Goal: Task Accomplishment & Management: Manage account settings

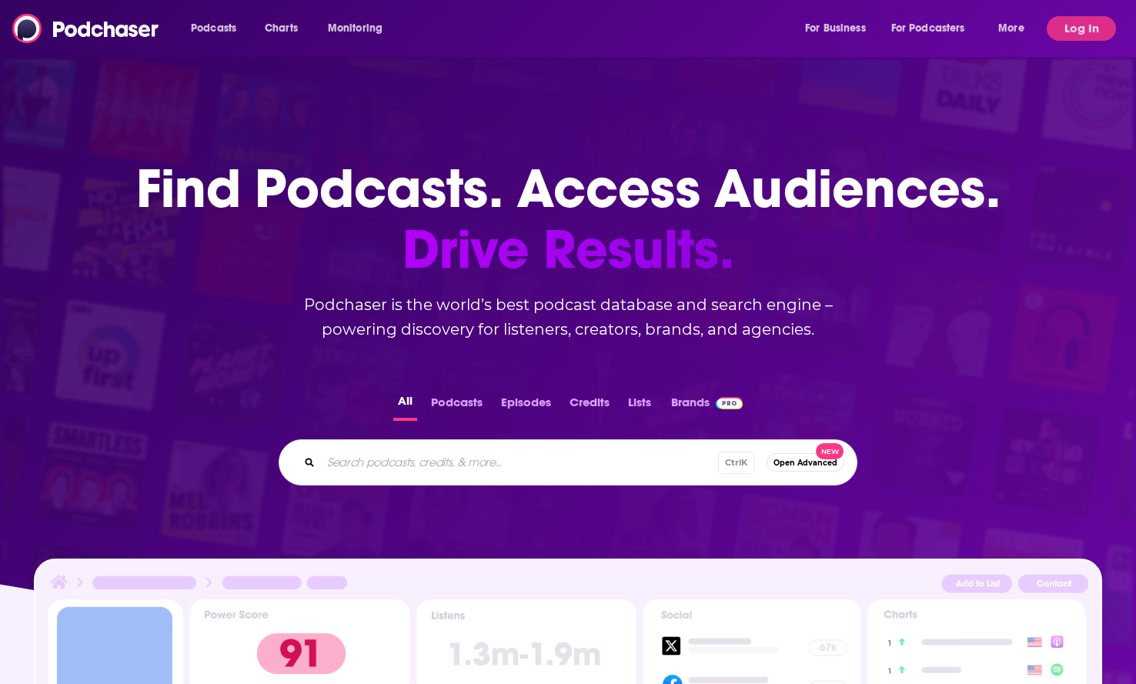
click at [162, 314] on div "Find Podcasts. Access Audiences. Drive Results. Podchaser is the world’s best p…" at bounding box center [568, 219] width 864 height 245
click at [1079, 15] on div "Podcasts Charts Monitoring For Business For Podcasters More Log In" at bounding box center [568, 28] width 1136 height 57
click at [1079, 22] on button "Log In" at bounding box center [1080, 28] width 69 height 25
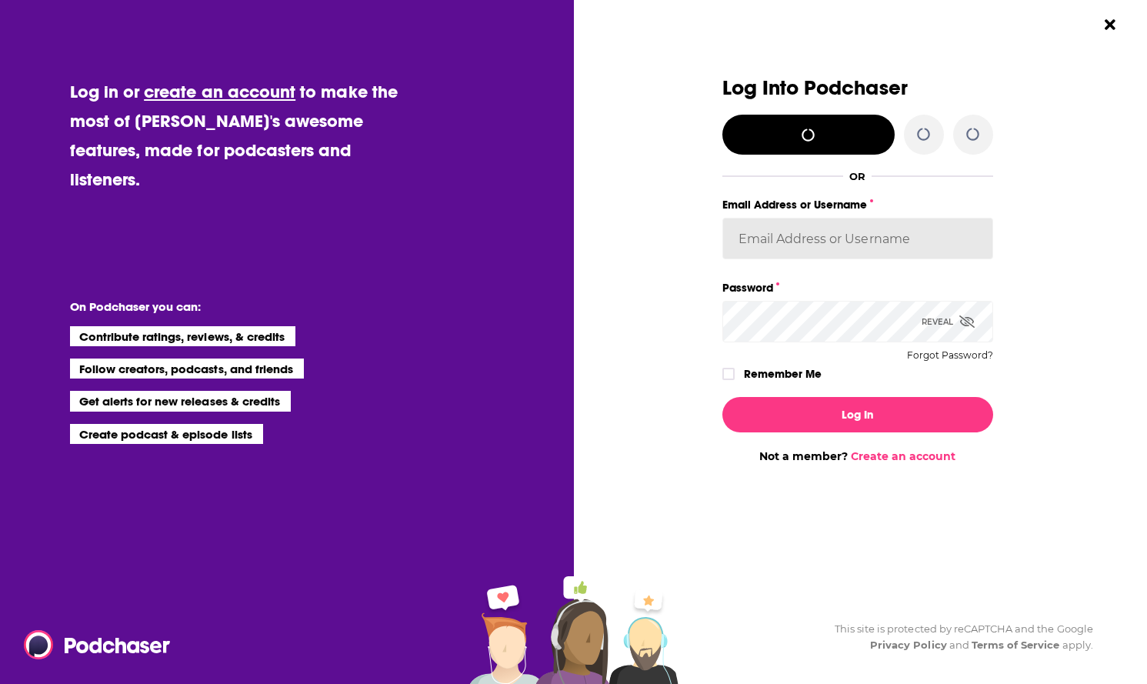
type input "[EMAIL_ADDRESS][DOMAIN_NAME]"
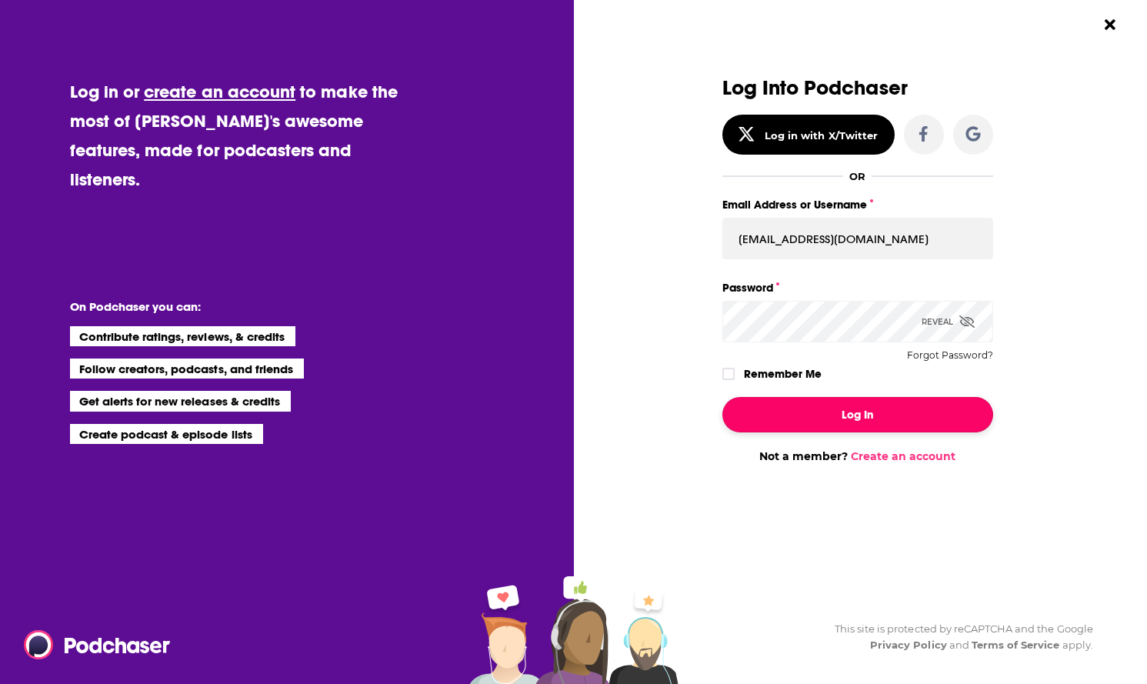
click at [856, 414] on button "Log In" at bounding box center [857, 414] width 271 height 35
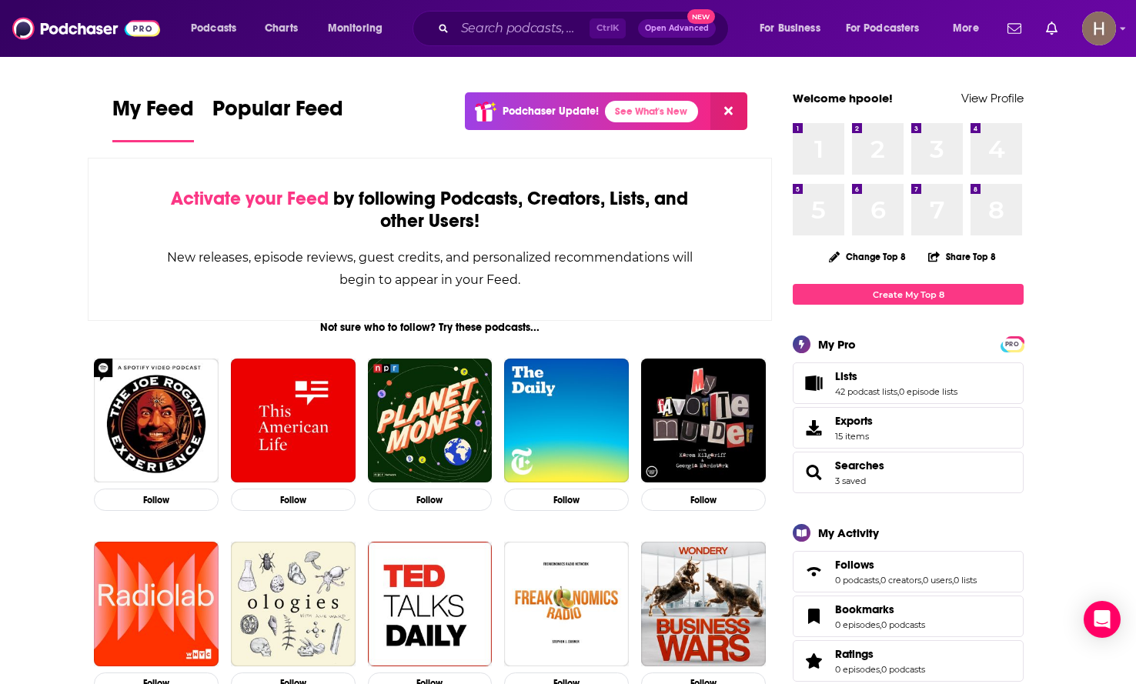
click at [1103, 27] on img "Logged in as hpoole" at bounding box center [1099, 29] width 34 height 34
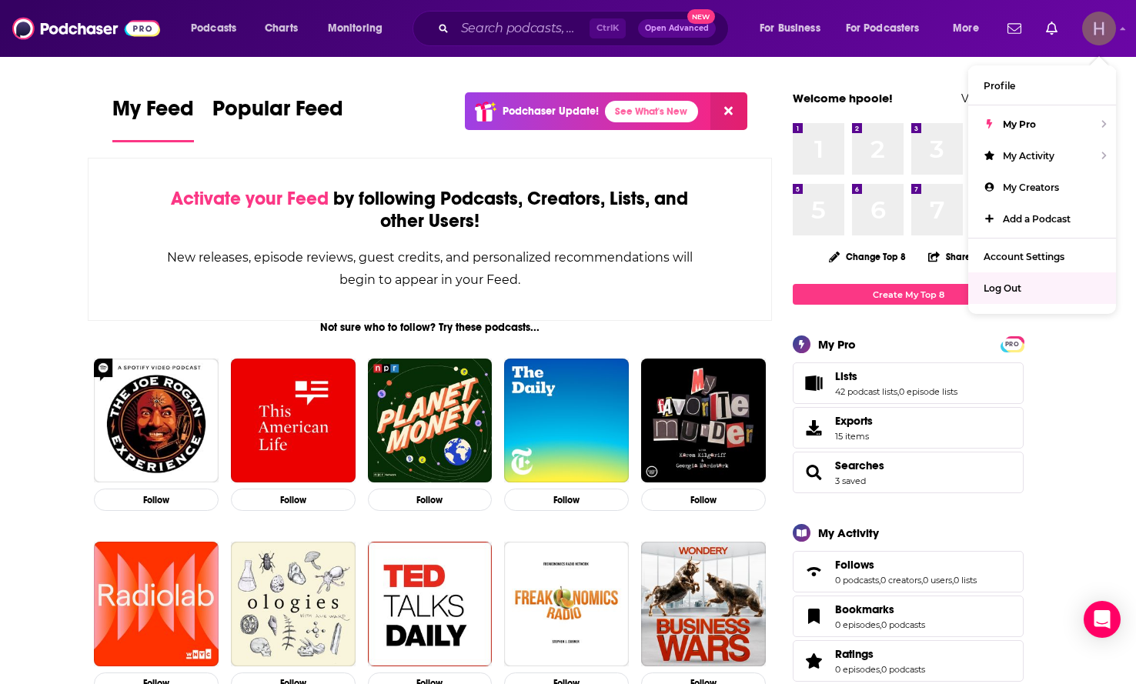
click at [1019, 286] on span "Log Out" at bounding box center [1002, 288] width 38 height 12
